Goal: Task Accomplishment & Management: Manage account settings

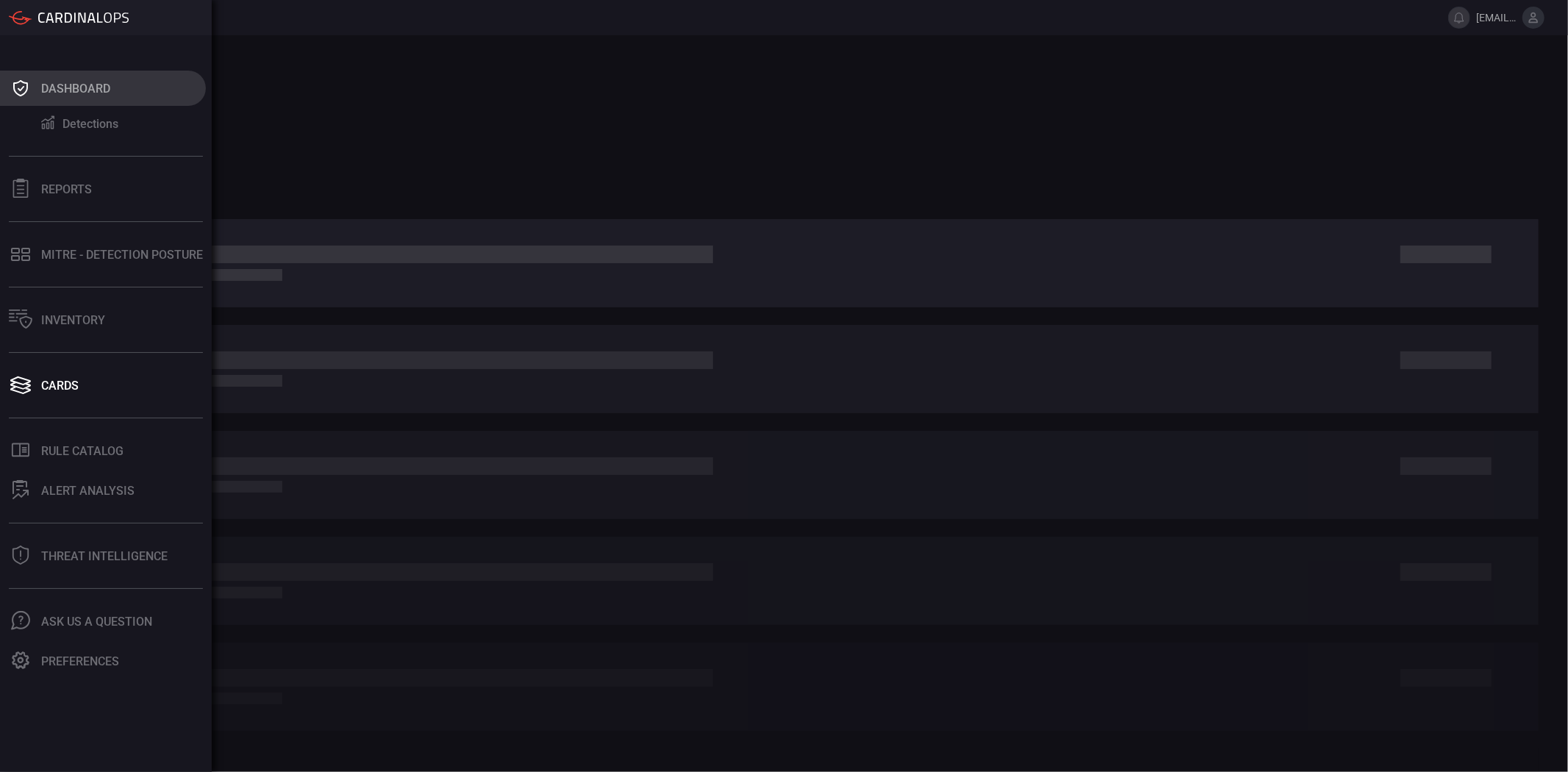
click at [101, 90] on div "Dashboard" at bounding box center [76, 88] width 69 height 14
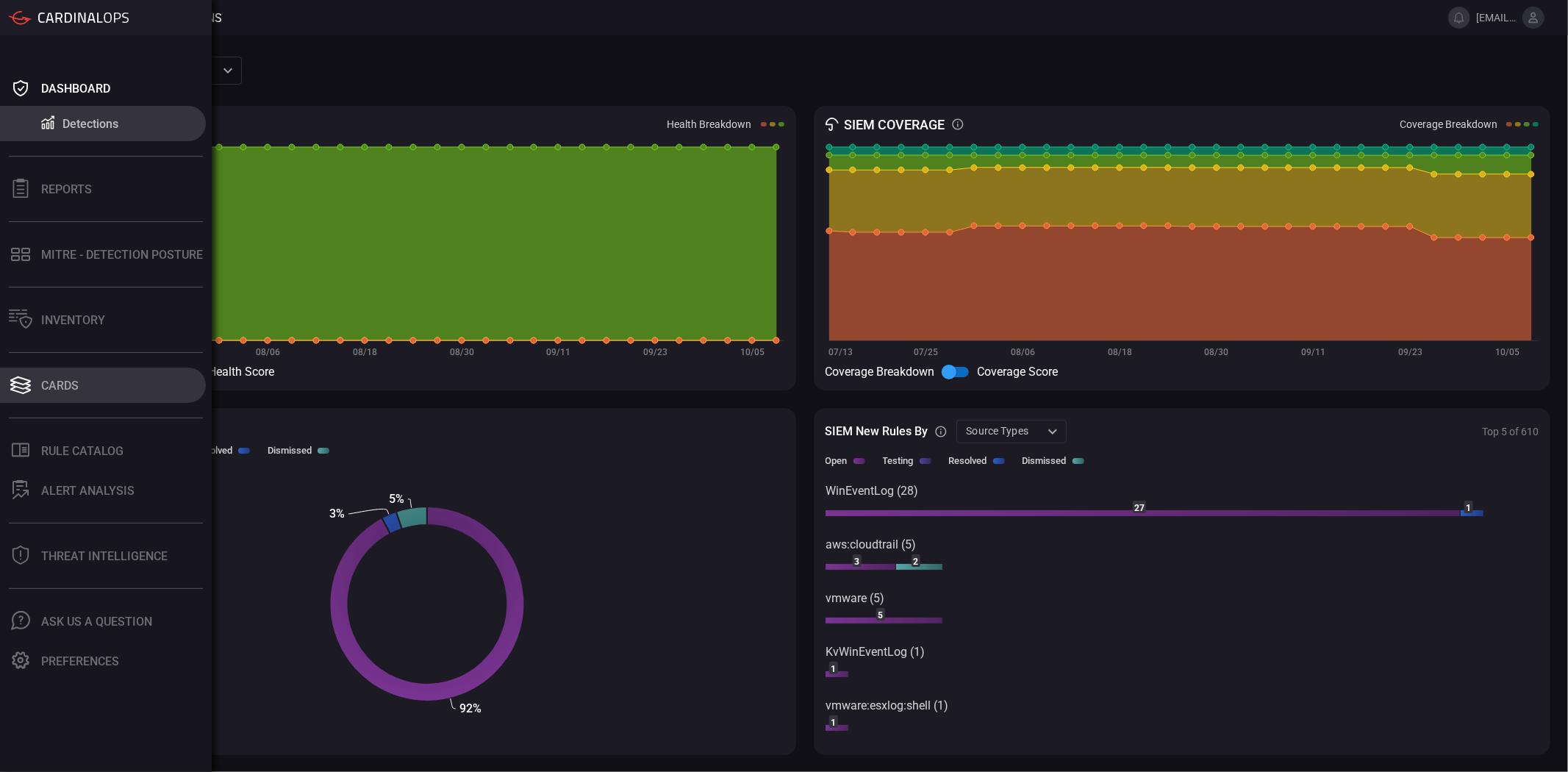
click at [82, 388] on button "Cards" at bounding box center [103, 385] width 206 height 35
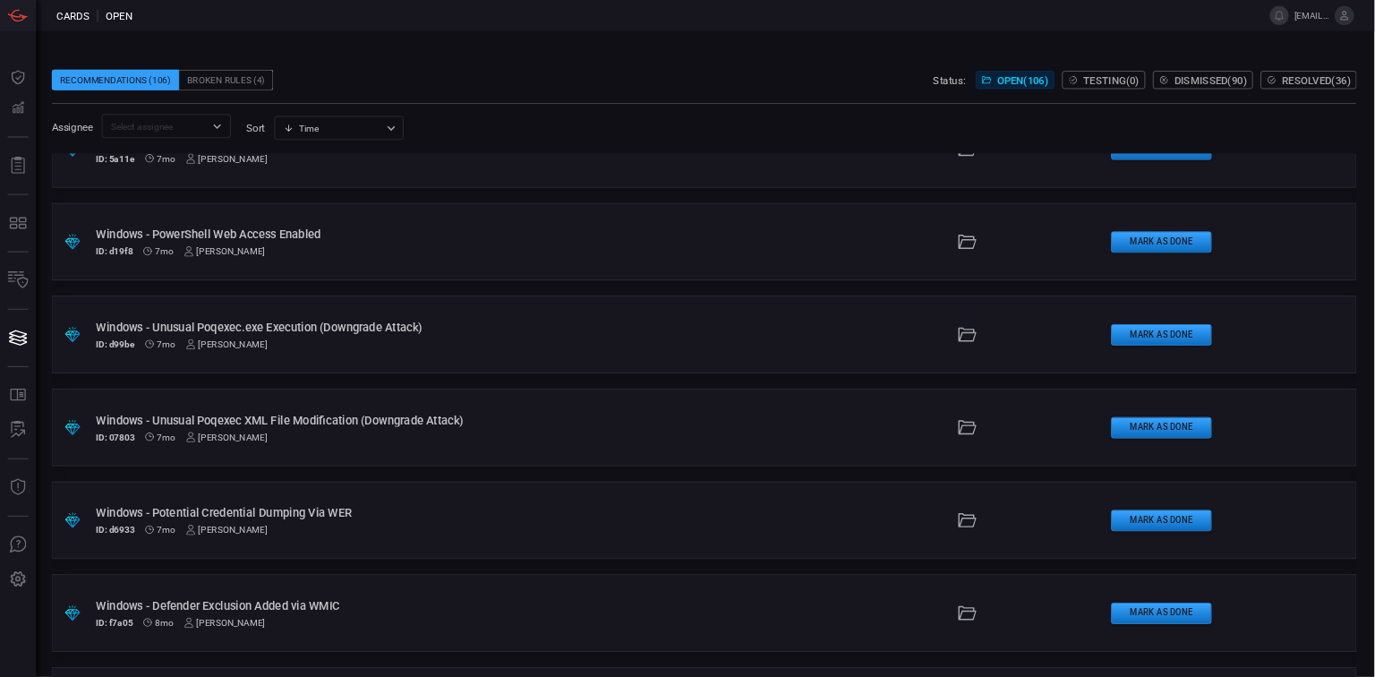
scroll to position [9747, 0]
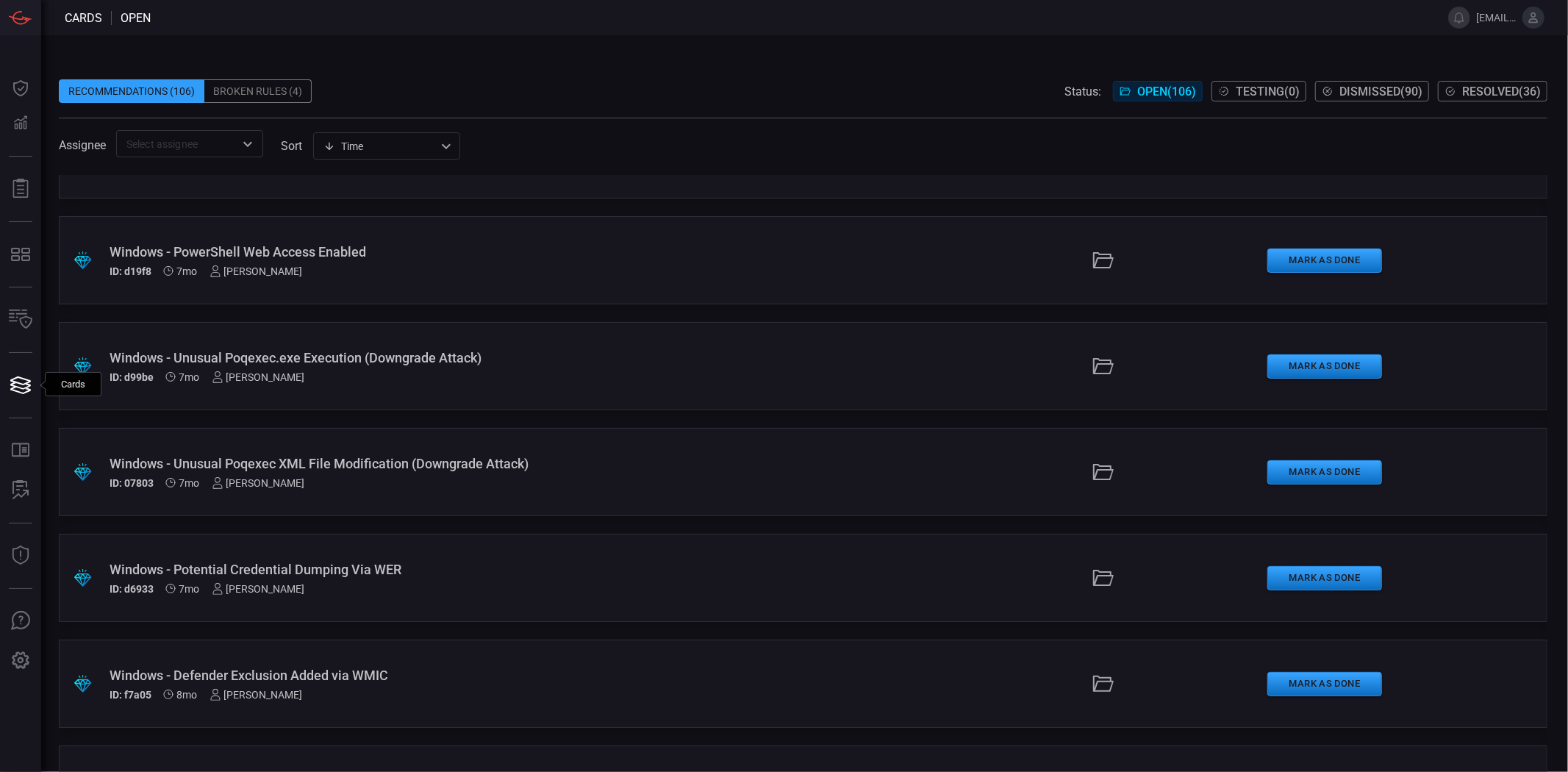
click at [277, 99] on div "Broken Rules (4)" at bounding box center [258, 91] width 108 height 24
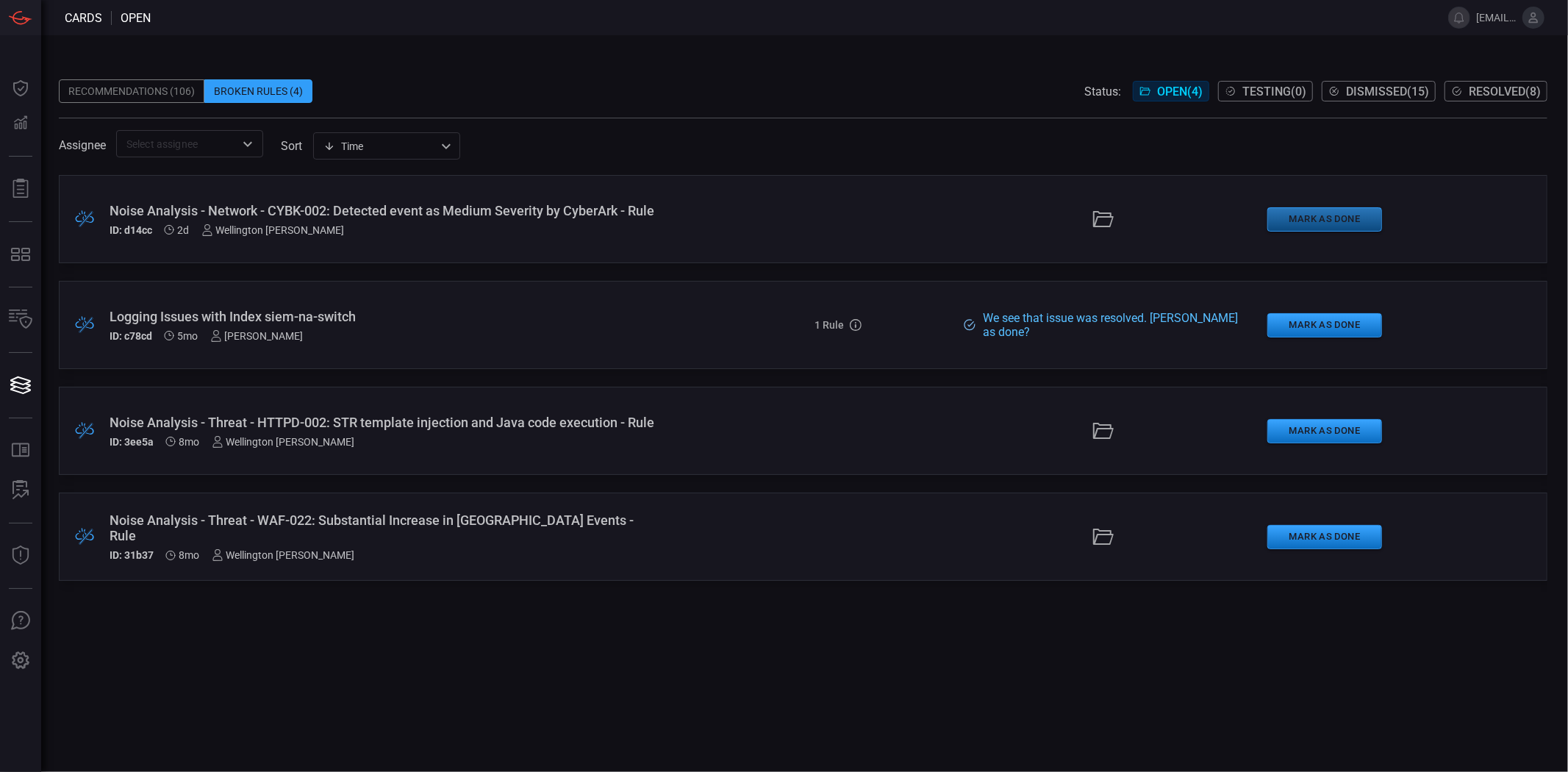
click at [1336, 214] on button "Mark as Done" at bounding box center [1325, 219] width 115 height 25
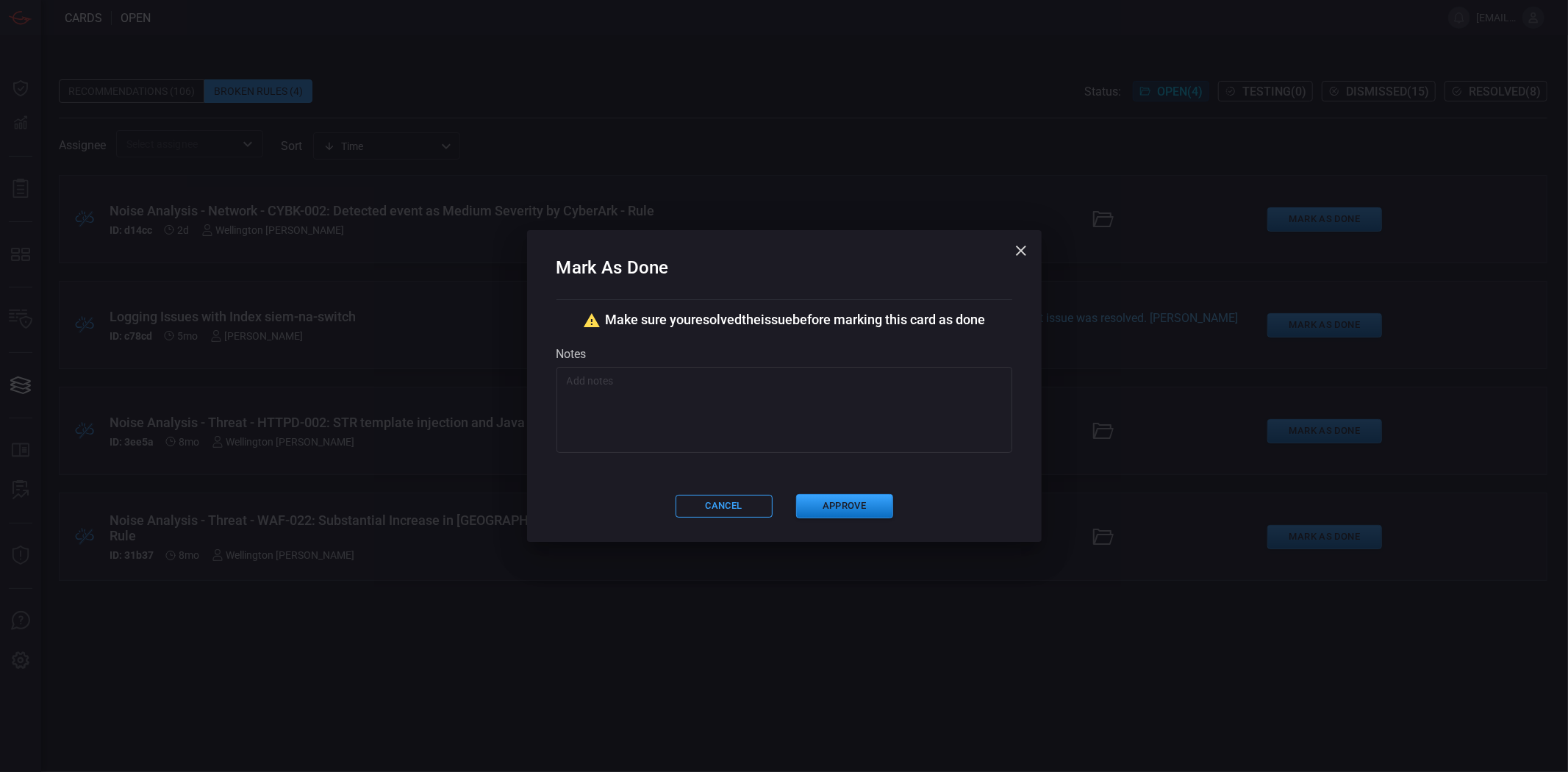
click at [776, 407] on textarea at bounding box center [784, 411] width 435 height 74
click at [718, 398] on textarea at bounding box center [784, 411] width 435 height 74
paste textarea "This analysis did not generate any valuable output to help us reduce the volume…"
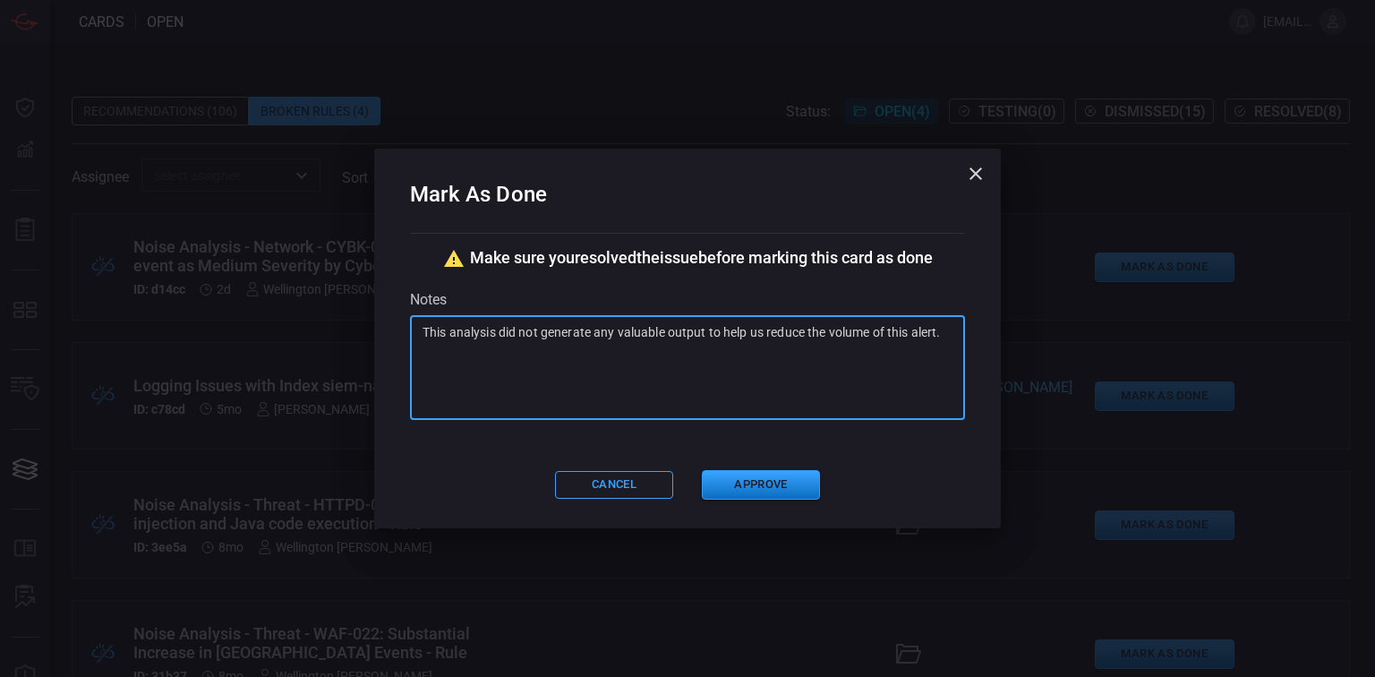
click at [525, 332] on textarea "This analysis did not generate any valuable output to help us reduce the volume…" at bounding box center [688, 368] width 530 height 90
click at [940, 335] on textarea "This analysis didn't generate any valuable output to help us reduce the volume …" at bounding box center [688, 368] width 530 height 90
type textarea "This analysis didn't generate any valuable output to help us reduce the volume …"
click at [787, 484] on button "Approve" at bounding box center [761, 485] width 118 height 30
